Goal: Information Seeking & Learning: Learn about a topic

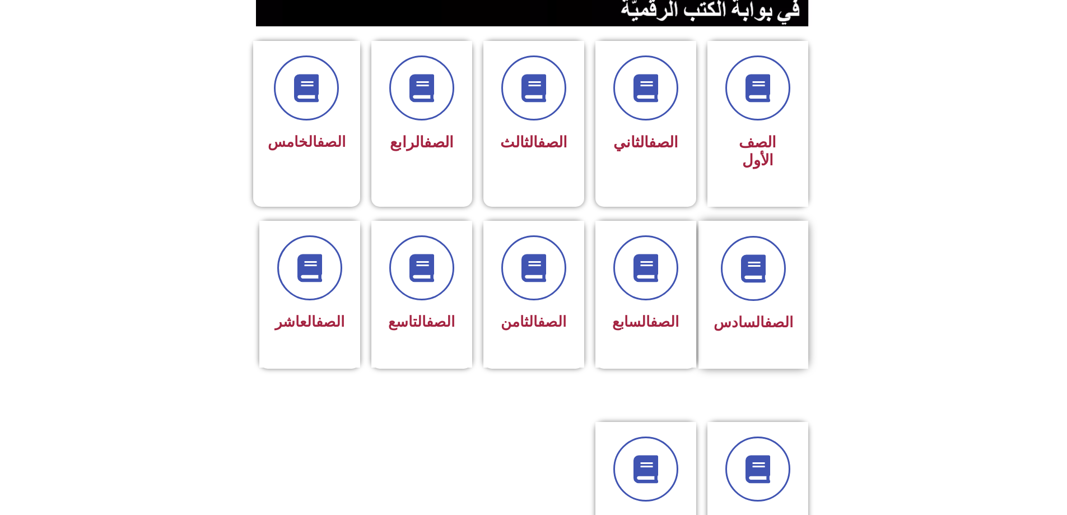
scroll to position [280, 0]
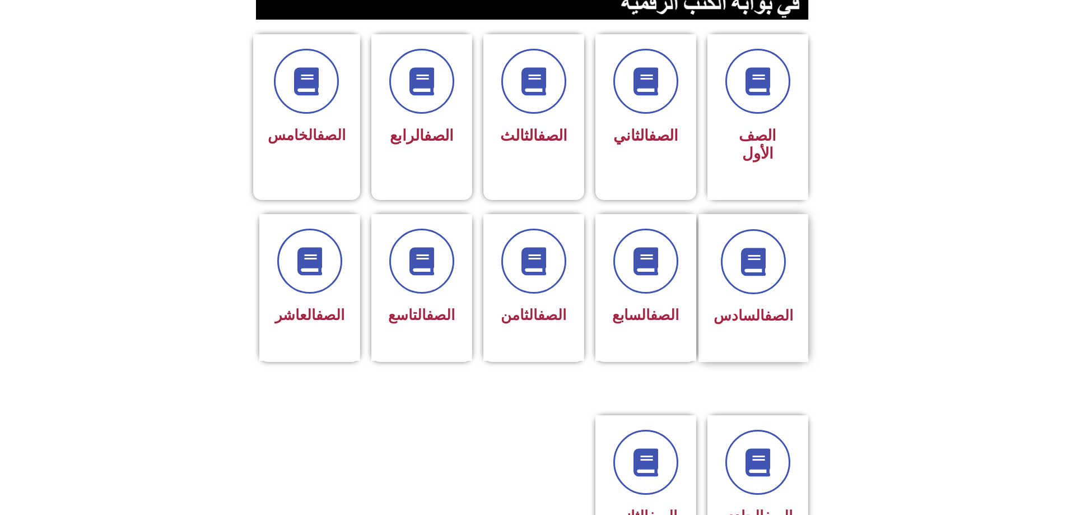
click at [731, 307] on span "الصف السادس" at bounding box center [753, 315] width 80 height 17
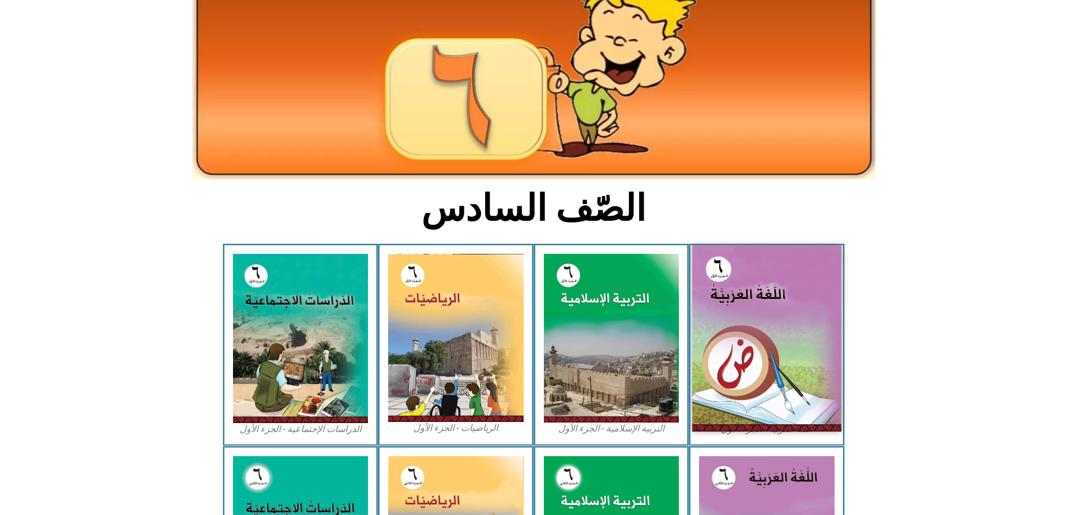
scroll to position [112, 0]
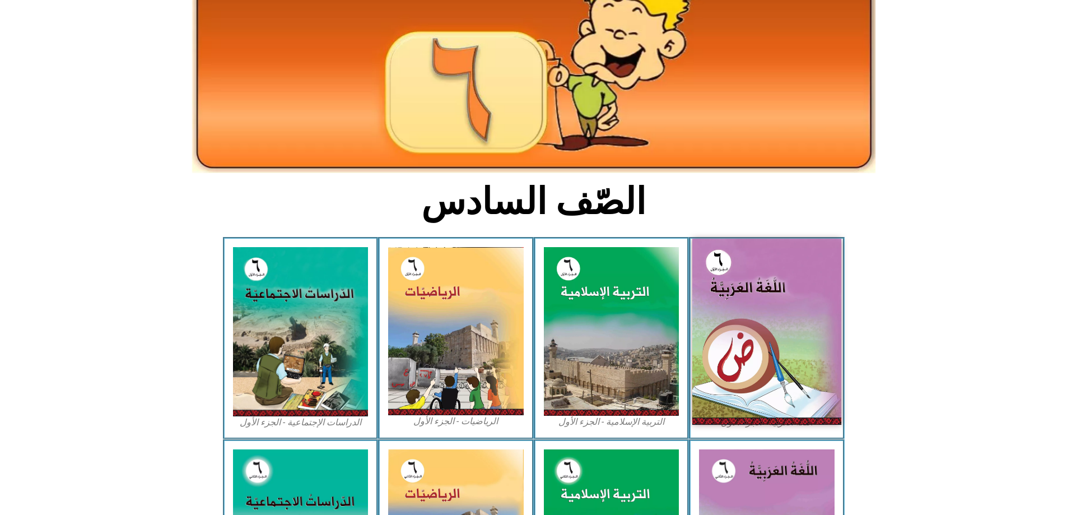
click at [740, 311] on img at bounding box center [766, 332] width 149 height 186
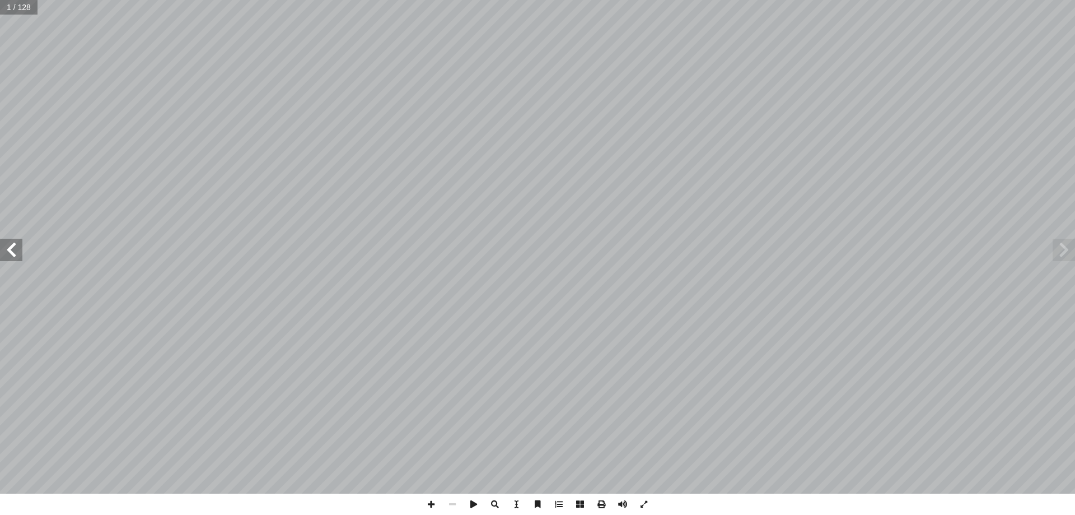
click at [14, 6] on input "text" at bounding box center [19, 7] width 38 height 15
type input "**"
click at [18, 244] on span at bounding box center [11, 250] width 22 height 22
click at [1066, 250] on span at bounding box center [1064, 250] width 22 height 22
click at [431, 514] on span at bounding box center [431, 503] width 21 height 21
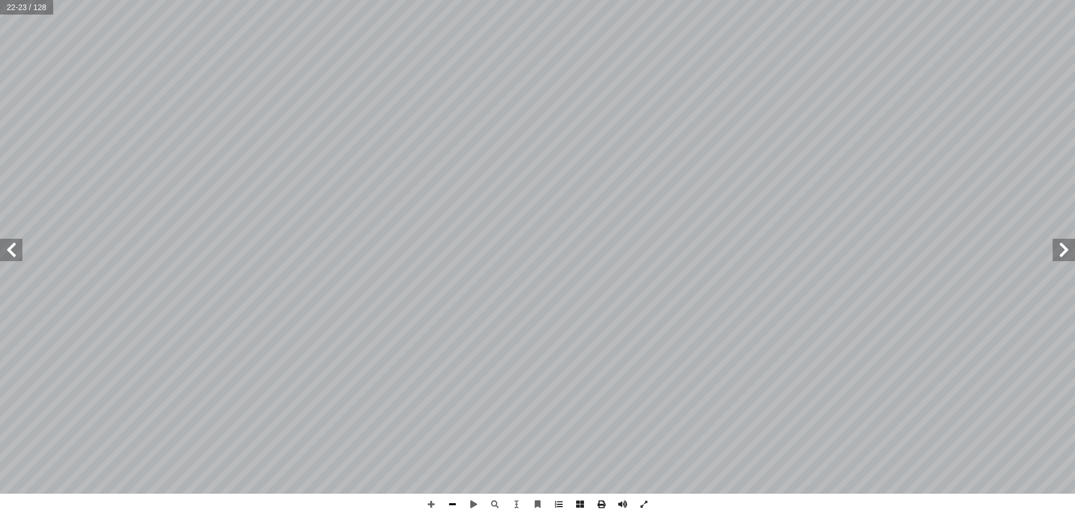
click at [446, 505] on span at bounding box center [452, 503] width 21 height 21
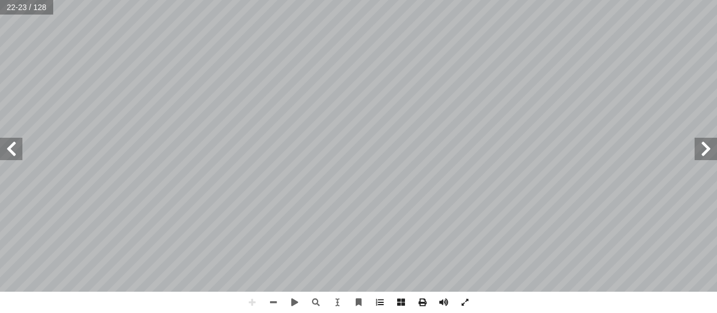
click at [16, 142] on span at bounding box center [11, 149] width 22 height 22
drag, startPoint x: 708, startPoint y: 146, endPoint x: 700, endPoint y: 142, distance: 8.8
click at [708, 145] on span at bounding box center [705, 149] width 22 height 22
click at [12, 146] on span at bounding box center [11, 149] width 22 height 22
click at [274, 305] on span at bounding box center [273, 302] width 21 height 21
